Goal: Task Accomplishment & Management: Manage account settings

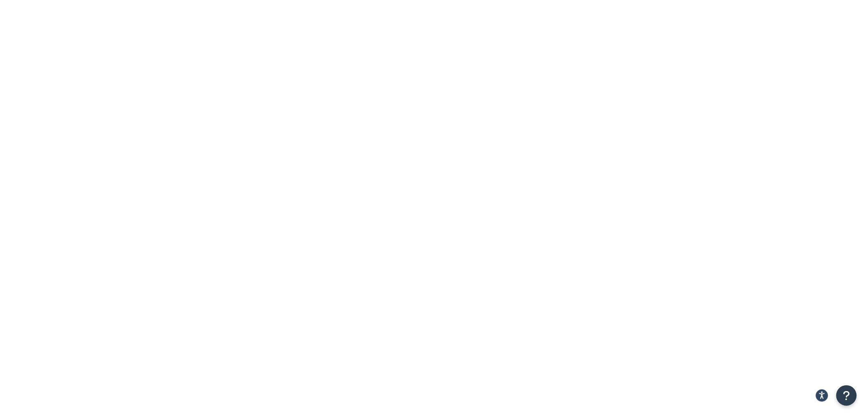
type input "e"
type input "seed"
select select "BOX"
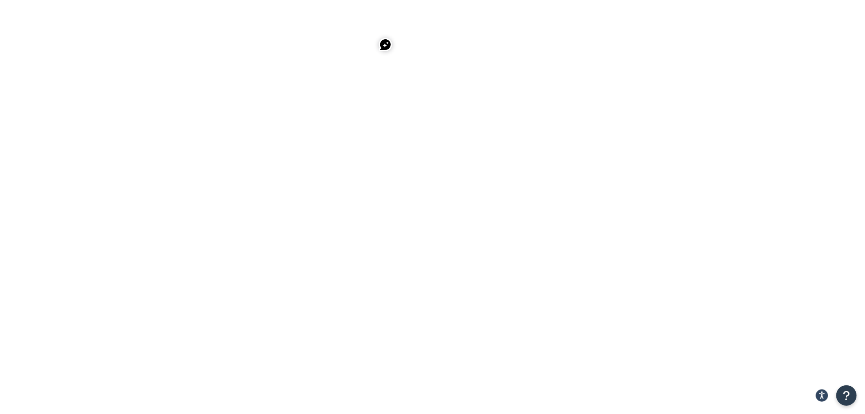
select select "15"
type input "seedpack"
